Goal: Task Accomplishment & Management: Complete application form

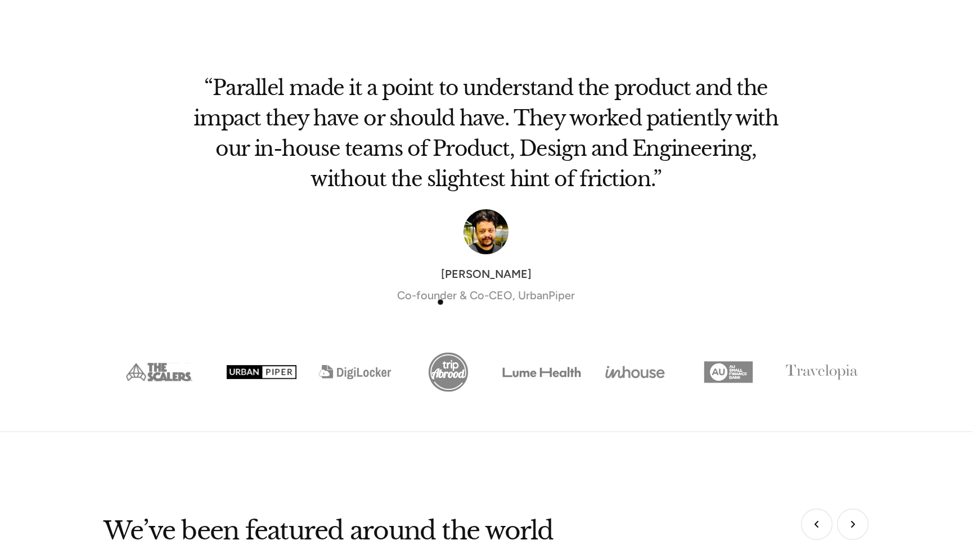
scroll to position [4278, 0]
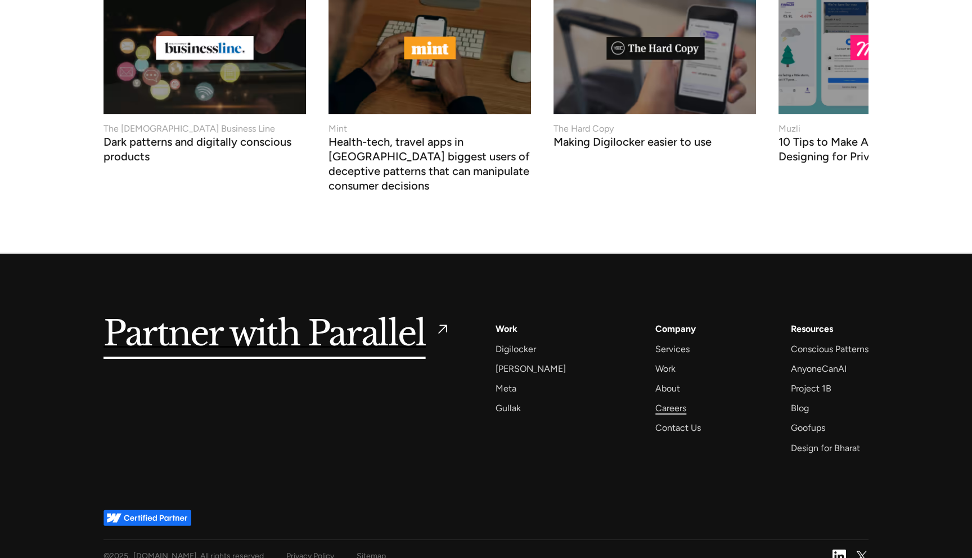
click at [661, 401] on div "Careers" at bounding box center [670, 408] width 31 height 15
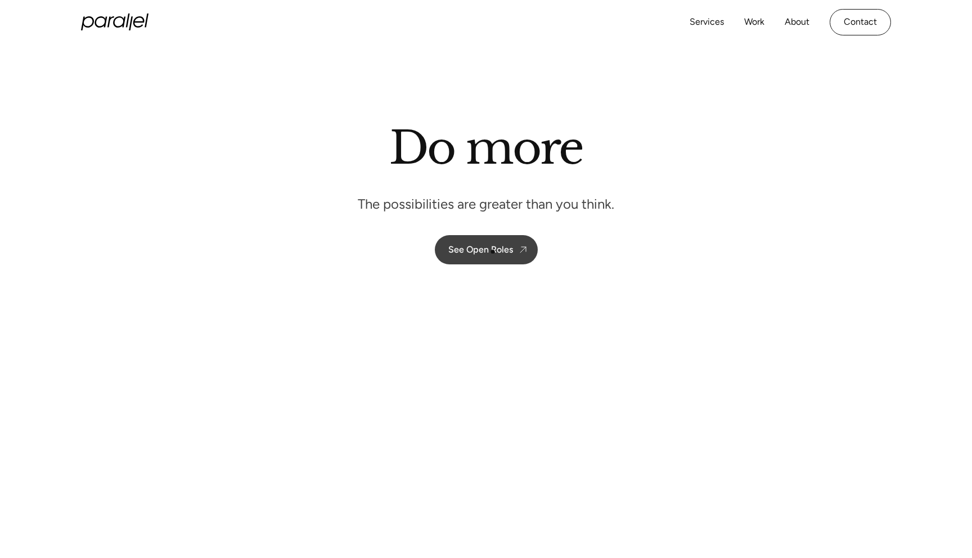
click at [492, 250] on div "See Open Roles" at bounding box center [480, 249] width 65 height 11
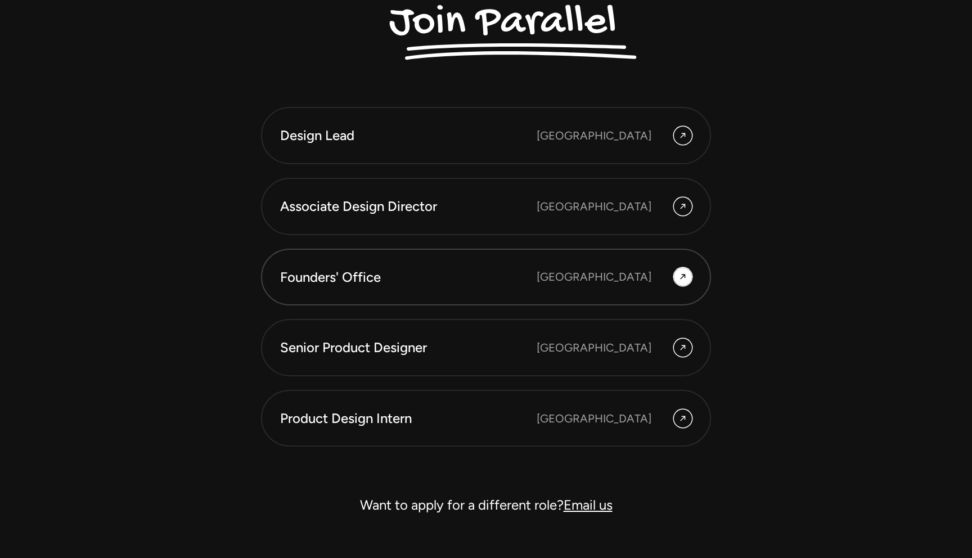
scroll to position [3123, 0]
click at [633, 275] on div "[GEOGRAPHIC_DATA]" at bounding box center [594, 275] width 115 height 17
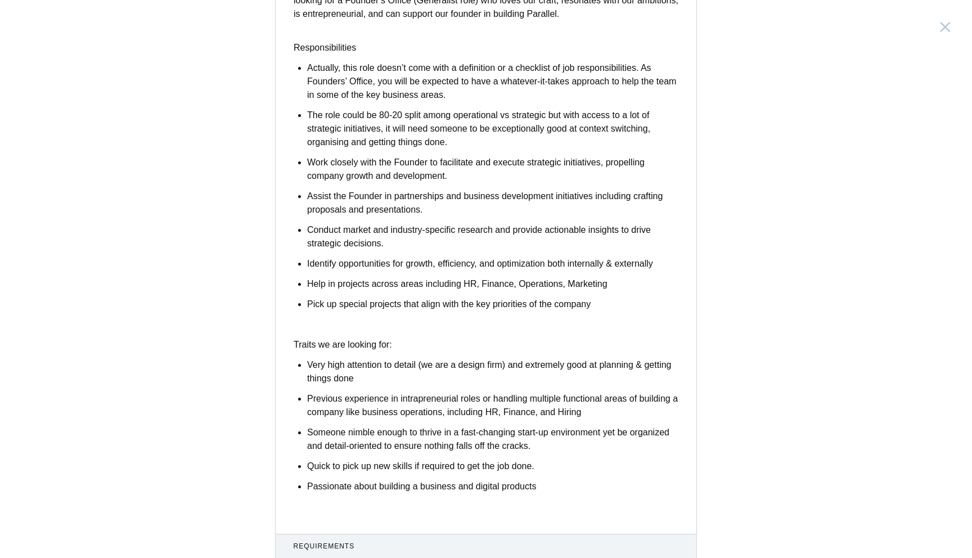
scroll to position [519, 0]
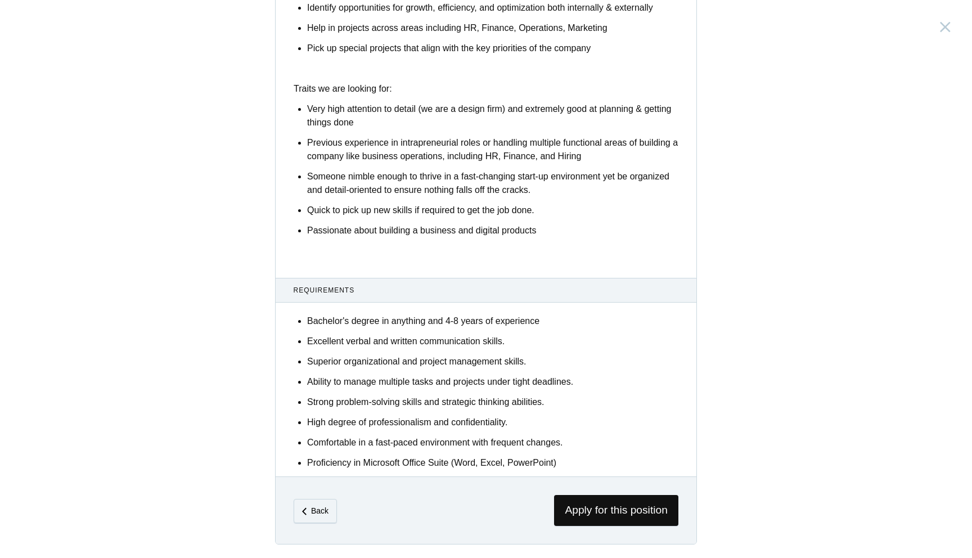
click at [587, 487] on div "Back Apply for this position" at bounding box center [486, 511] width 421 height 68
click at [577, 513] on span "Apply for this position" at bounding box center [616, 510] width 124 height 31
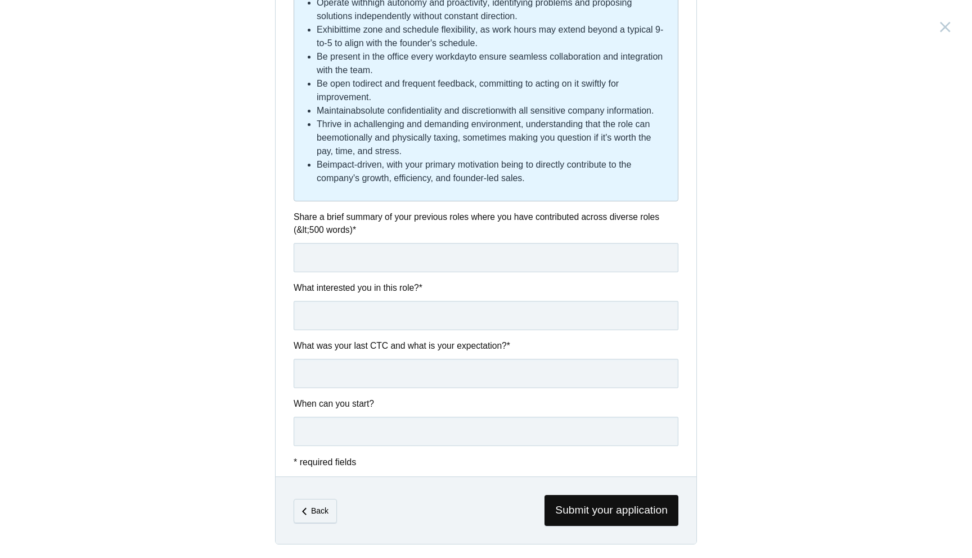
scroll to position [525, 0]
click at [352, 380] on input "text" at bounding box center [486, 373] width 385 height 29
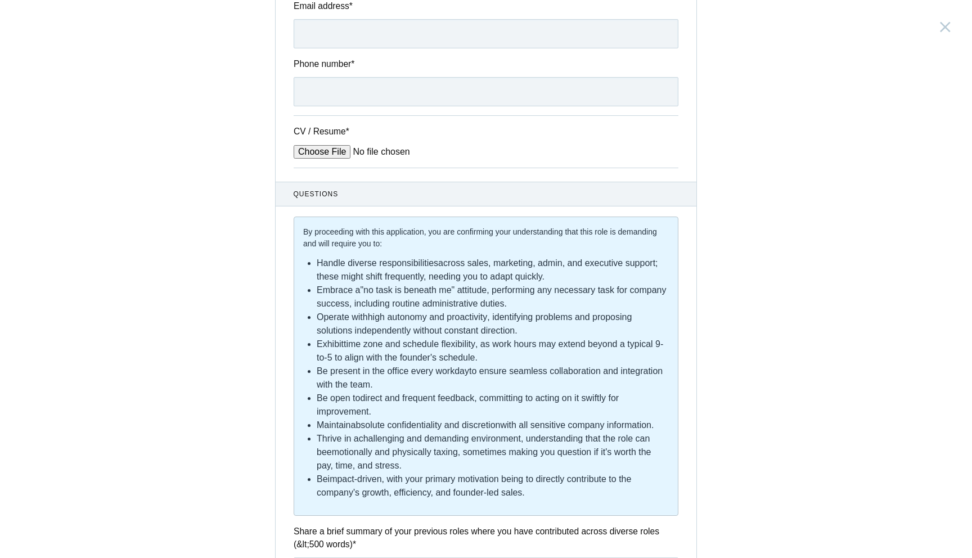
scroll to position [0, 0]
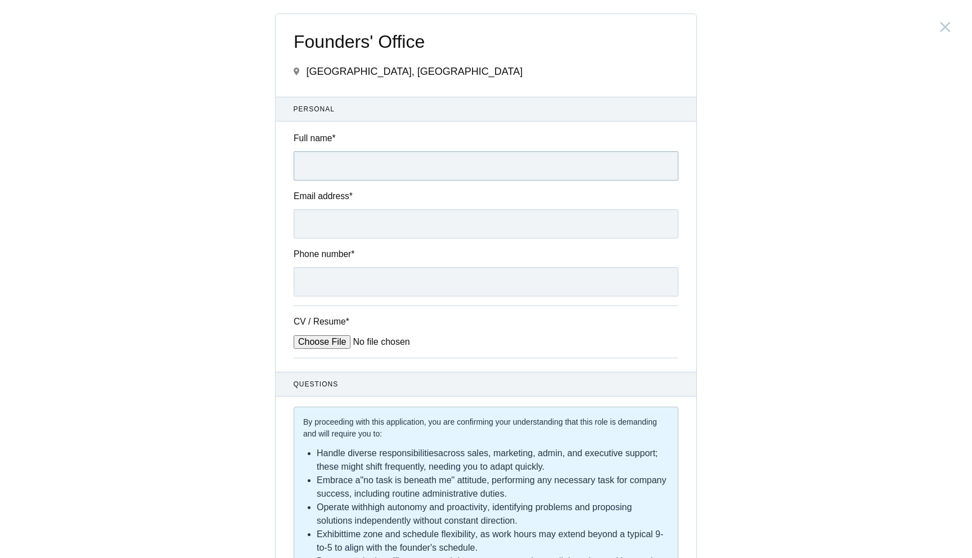
click at [320, 168] on input "Full name *" at bounding box center [486, 165] width 385 height 29
type input "Harshit Moriya"
type input "harshitmoriya2807@gmail.com"
drag, startPoint x: 309, startPoint y: 282, endPoint x: 282, endPoint y: 284, distance: 26.5
click at [285, 284] on div "Phone number * 08226095119" at bounding box center [486, 272] width 421 height 49
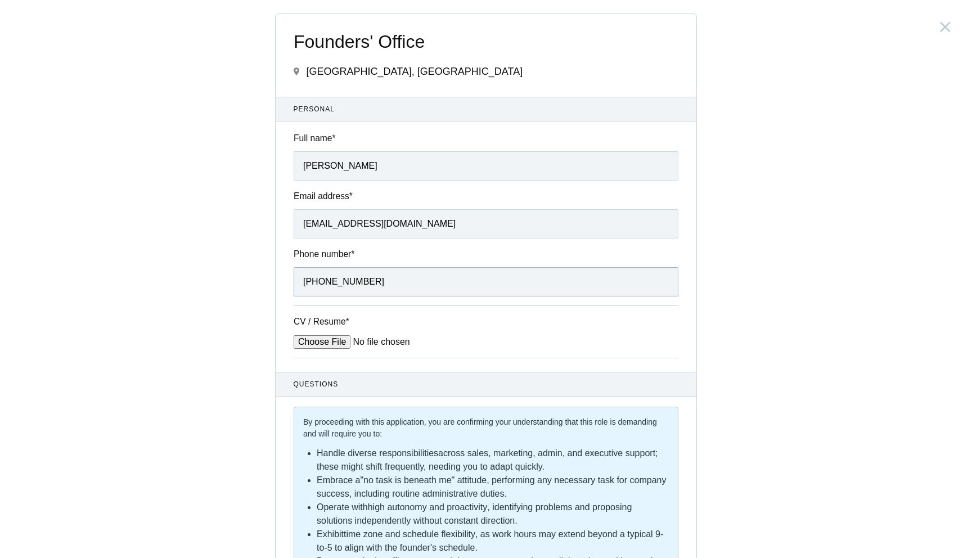
type input "+918226095119"
click at [317, 336] on div "CV / Resume *" at bounding box center [486, 331] width 385 height 52
click at [345, 337] on input "CV / Resume *" at bounding box center [379, 342] width 170 height 14
type input "C:\fakepath\Harshit_Moriya_Resume_2025.pdf"
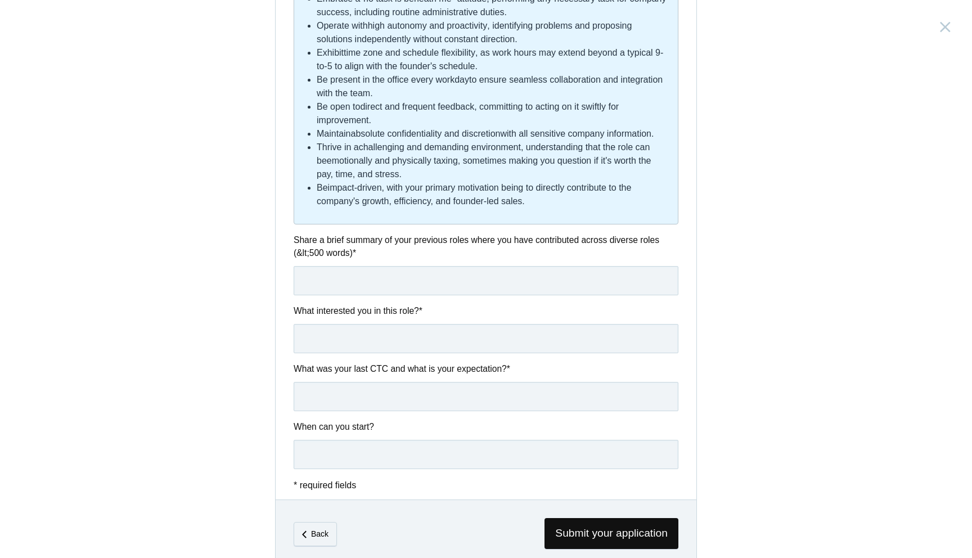
scroll to position [525, 0]
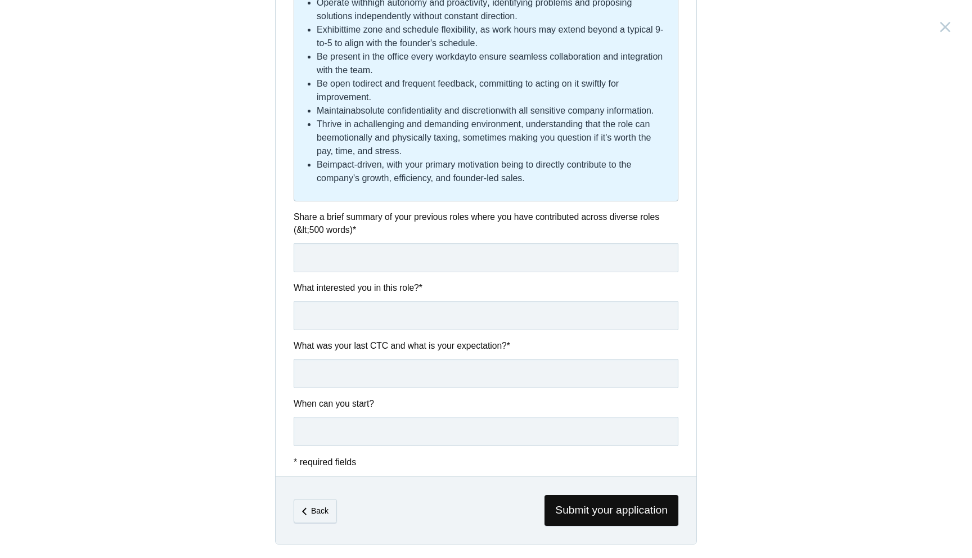
click at [352, 213] on label "Share a brief summary of your previous roles where you have contributed across …" at bounding box center [486, 223] width 385 height 26
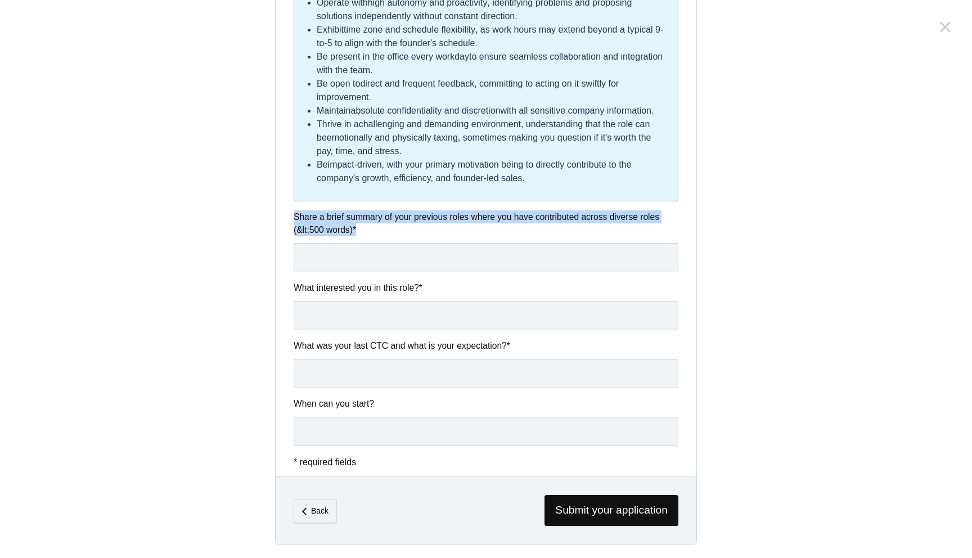
click at [352, 213] on label "Share a brief summary of your previous roles where you have contributed across …" at bounding box center [486, 223] width 385 height 26
copy div "Share a brief summary of your previous roles where you have contributed across …"
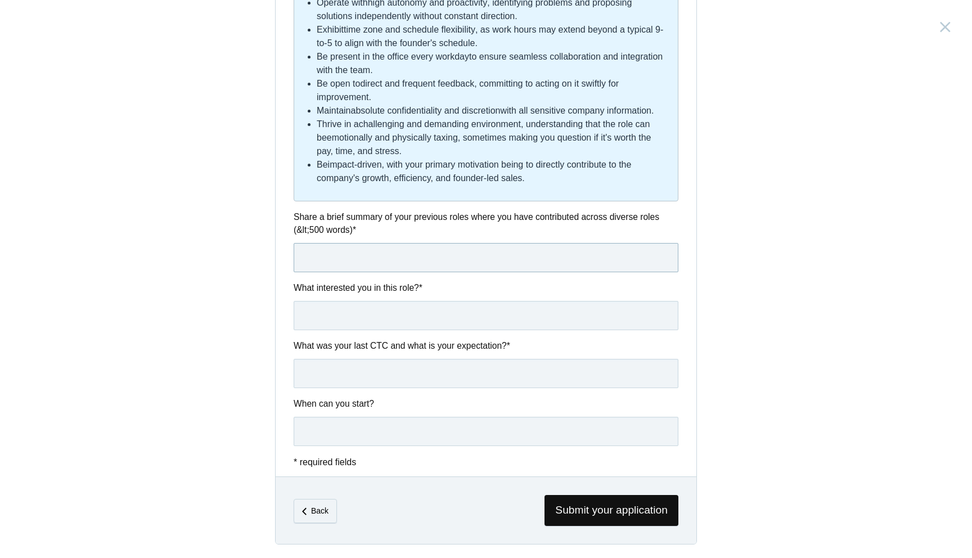
click at [363, 259] on input "text" at bounding box center [486, 257] width 385 height 29
paste input "At Prosperr.io, a fintech startup in the tax and wealth management space, I had…"
type input "At Prosperr.io, a fintech startup in the tax and wealth management space, I had…"
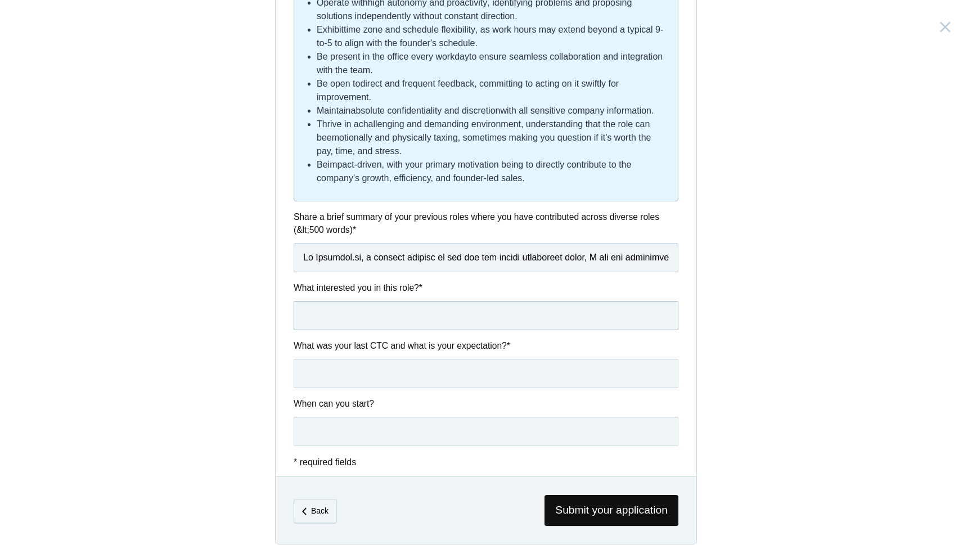
click at [348, 319] on input "text" at bounding box center [486, 315] width 385 height 29
click at [338, 291] on label "What interested you in this role? *" at bounding box center [486, 287] width 385 height 13
copy div "What interested you in this role? *"
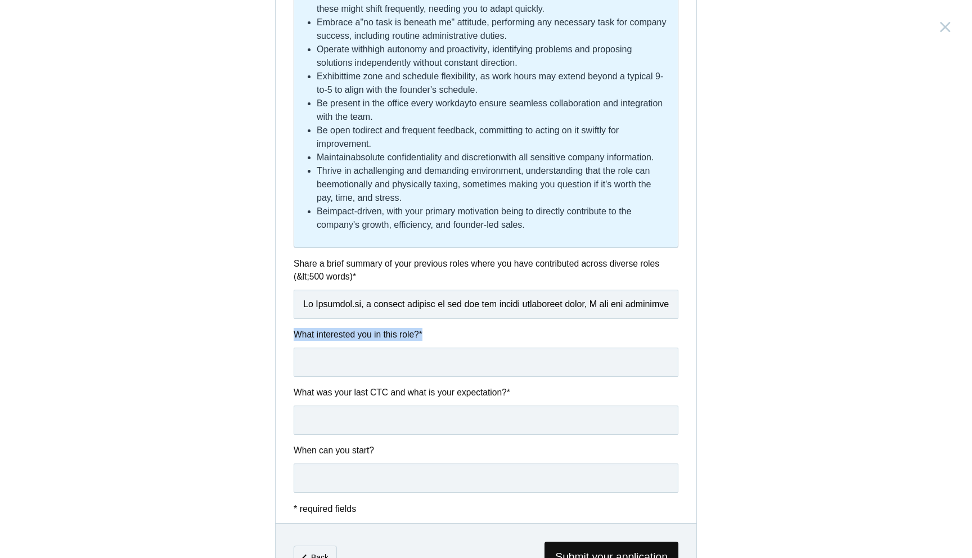
scroll to position [525, 0]
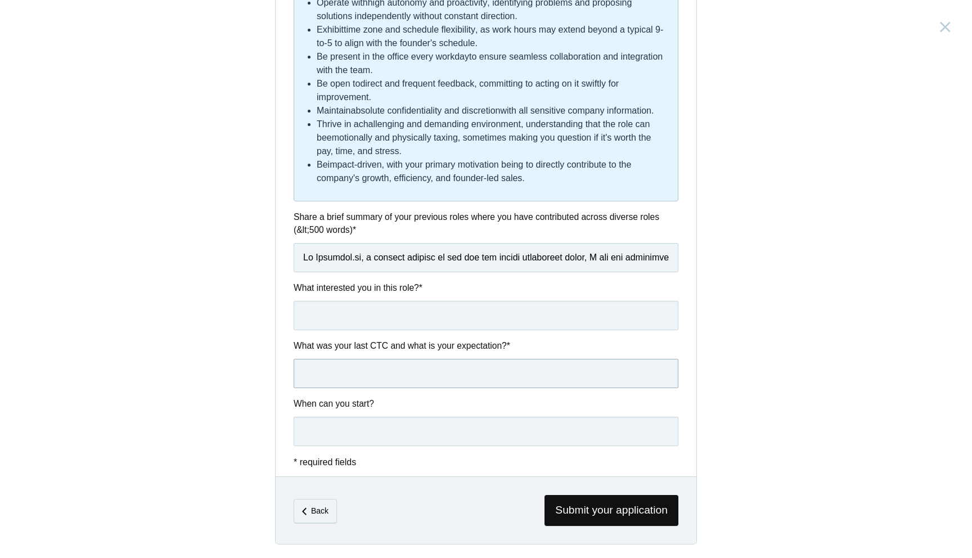
click at [318, 377] on input "text" at bounding box center [486, 373] width 385 height 29
click at [372, 422] on input "text" at bounding box center [486, 431] width 385 height 29
type input "I can start as immediate as possible."
